Goal: Find contact information: Obtain details needed to contact an individual or organization

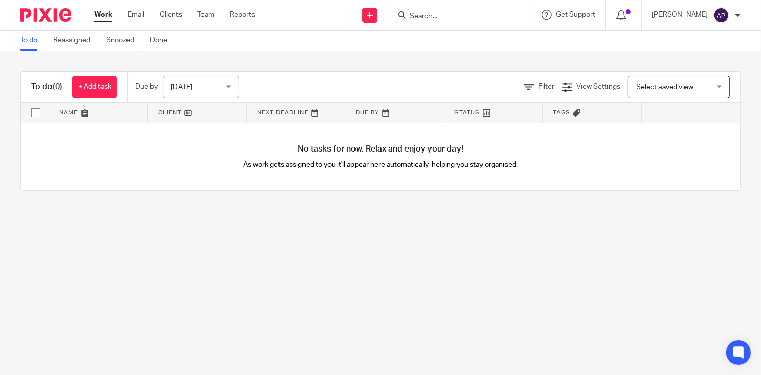
click at [431, 13] on input "Search" at bounding box center [455, 16] width 92 height 9
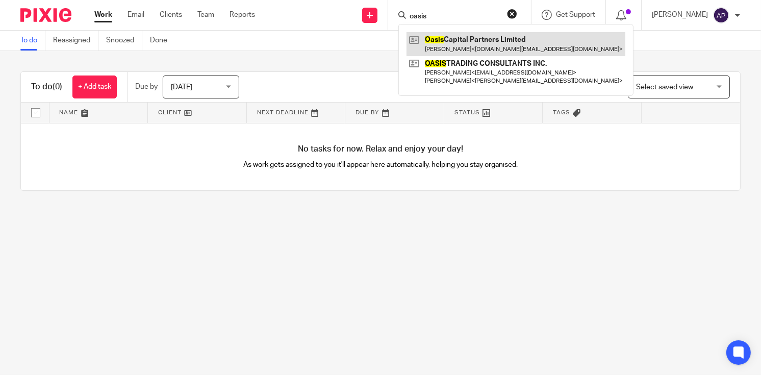
type input "oasis"
click at [465, 39] on link at bounding box center [515, 43] width 219 height 23
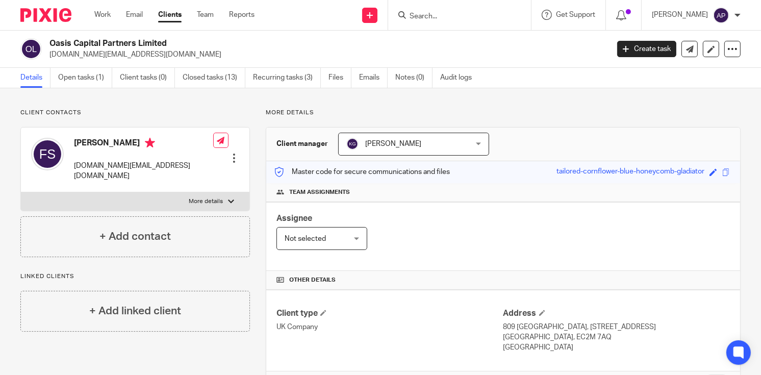
drag, startPoint x: 50, startPoint y: 43, endPoint x: 175, endPoint y: 43, distance: 124.9
click at [175, 43] on h2 "Oasis Capital Partners Limited" at bounding box center [270, 43] width 442 height 11
copy h2 "Oasis Capital Partners Limited"
drag, startPoint x: 49, startPoint y: 53, endPoint x: 138, endPoint y: 55, distance: 89.3
click at [138, 55] on p "[DOMAIN_NAME][EMAIL_ADDRESS][DOMAIN_NAME]" at bounding box center [325, 54] width 552 height 10
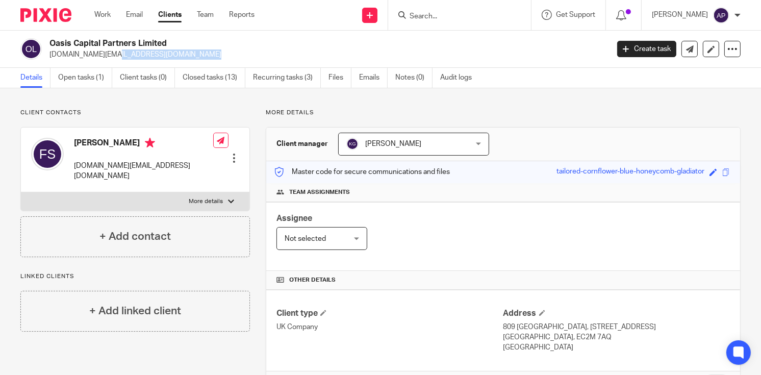
copy p "[DOMAIN_NAME][EMAIL_ADDRESS][DOMAIN_NAME]"
click at [82, 142] on h4 "[PERSON_NAME]" at bounding box center [143, 144] width 139 height 13
copy h4 "Farid"
